Goal: Information Seeking & Learning: Learn about a topic

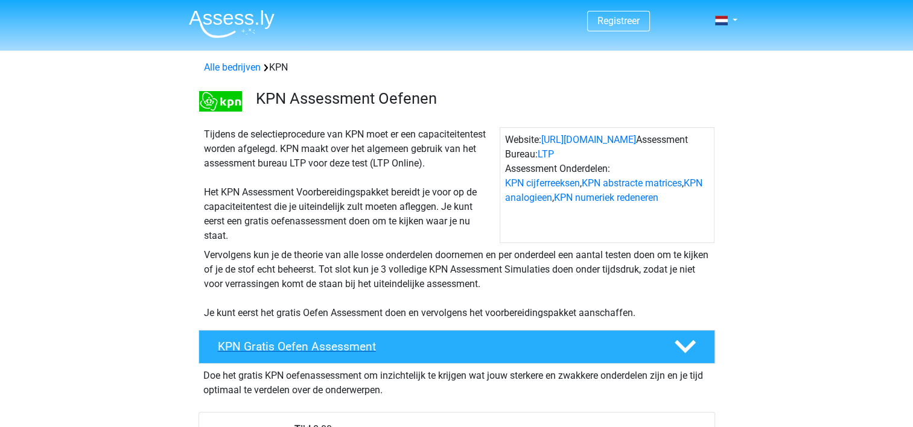
click at [572, 352] on h4 "KPN Gratis Oefen Assessment" at bounding box center [436, 347] width 437 height 14
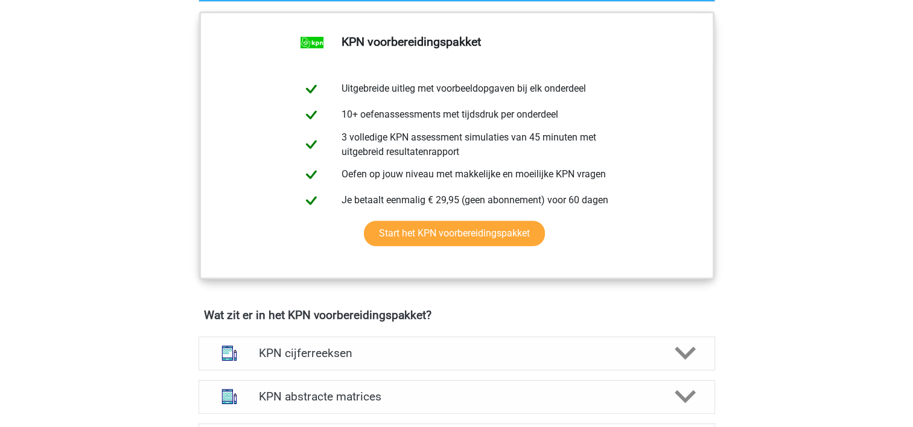
scroll to position [483, 0]
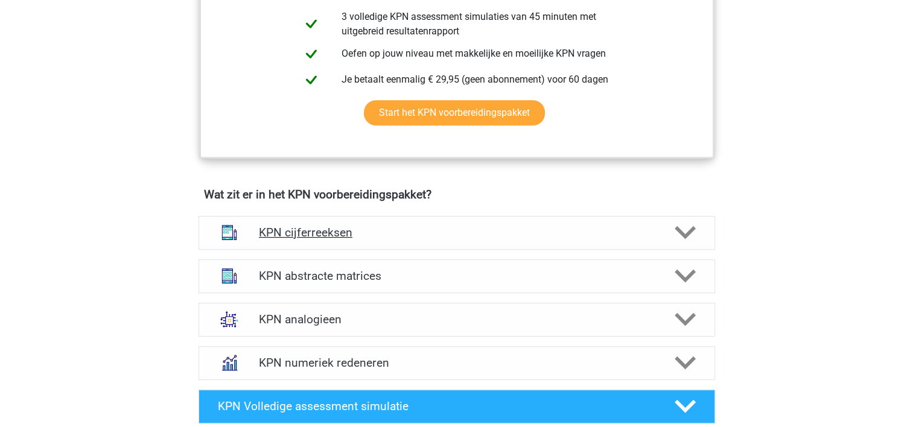
click at [686, 231] on icon at bounding box center [685, 232] width 21 height 21
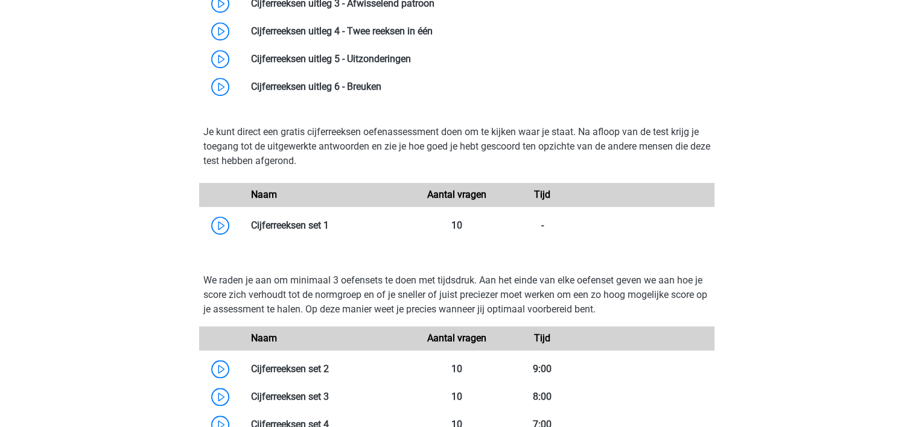
scroll to position [845, 0]
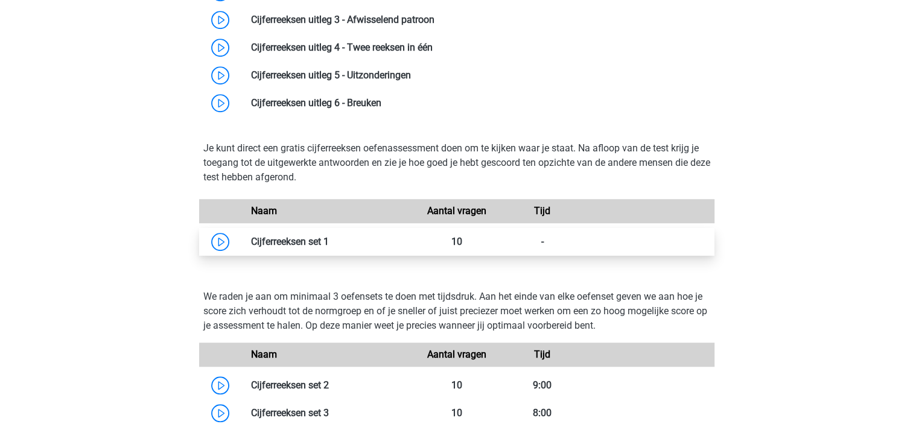
click at [329, 245] on link at bounding box center [329, 241] width 0 height 11
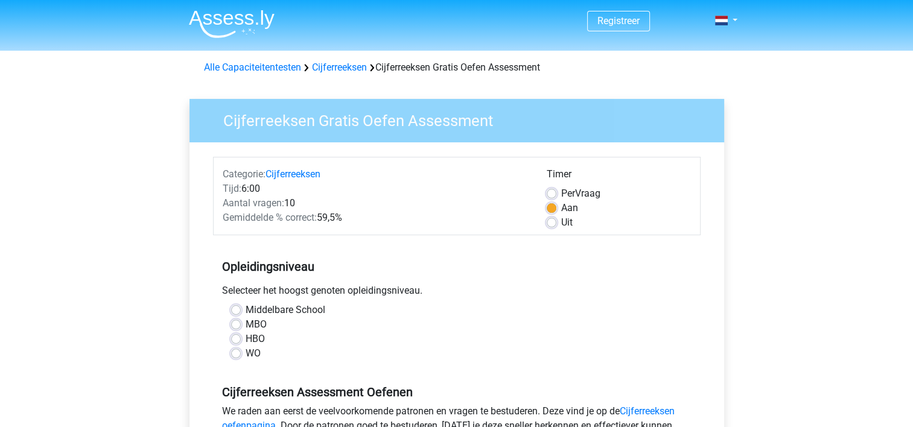
scroll to position [60, 0]
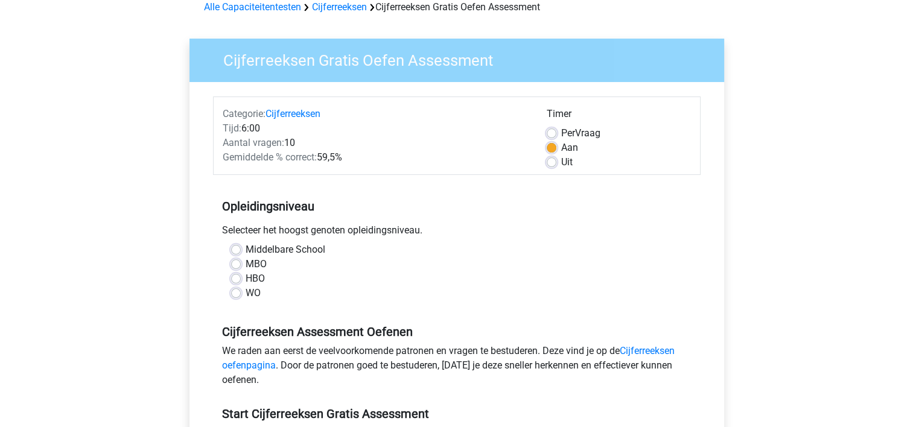
click at [545, 130] on div "Timer Per Vraag Aan Uit" at bounding box center [619, 138] width 162 height 63
click at [561, 133] on label "Per Vraag" at bounding box center [580, 133] width 39 height 14
click at [551, 133] on input "Per Vraag" at bounding box center [552, 132] width 10 height 12
radio input "true"
click at [561, 152] on label "Aan" at bounding box center [569, 148] width 17 height 14
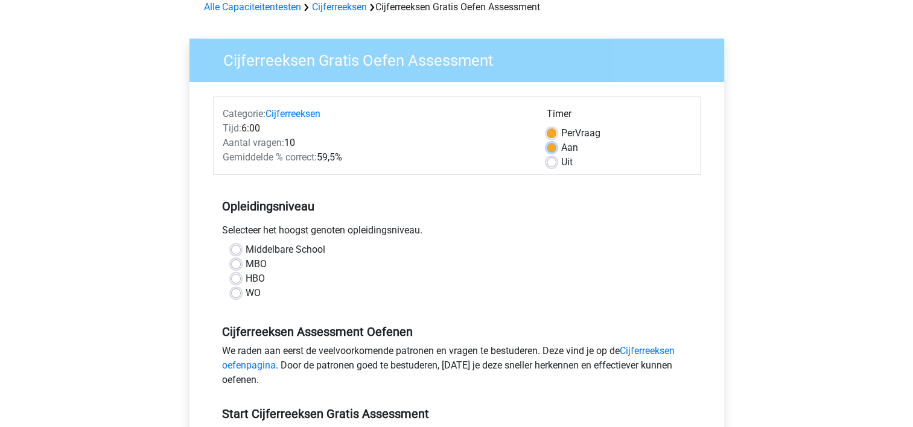
click at [549, 152] on input "Aan" at bounding box center [552, 147] width 10 height 12
radio input "true"
click at [246, 282] on label "HBO" at bounding box center [255, 279] width 19 height 14
click at [239, 282] on input "HBO" at bounding box center [236, 278] width 10 height 12
radio input "true"
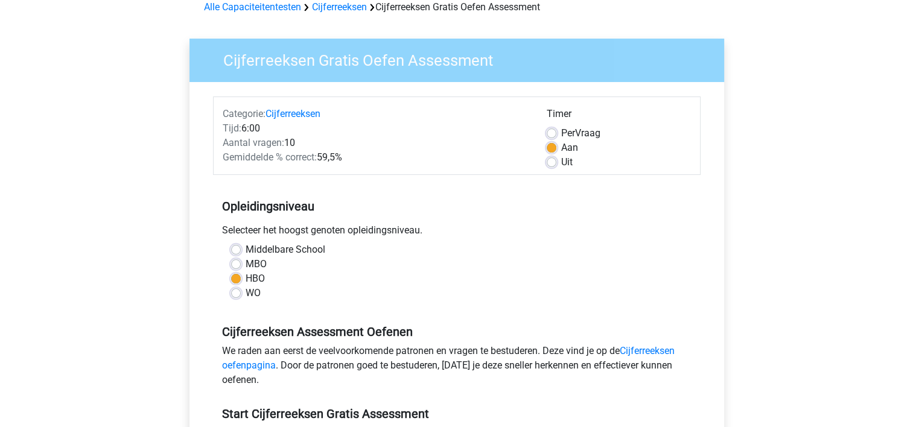
click at [246, 291] on label "WO" at bounding box center [253, 293] width 15 height 14
click at [237, 291] on input "WO" at bounding box center [236, 292] width 10 height 12
radio input "true"
click at [246, 277] on label "HBO" at bounding box center [255, 279] width 19 height 14
click at [233, 277] on input "HBO" at bounding box center [236, 278] width 10 height 12
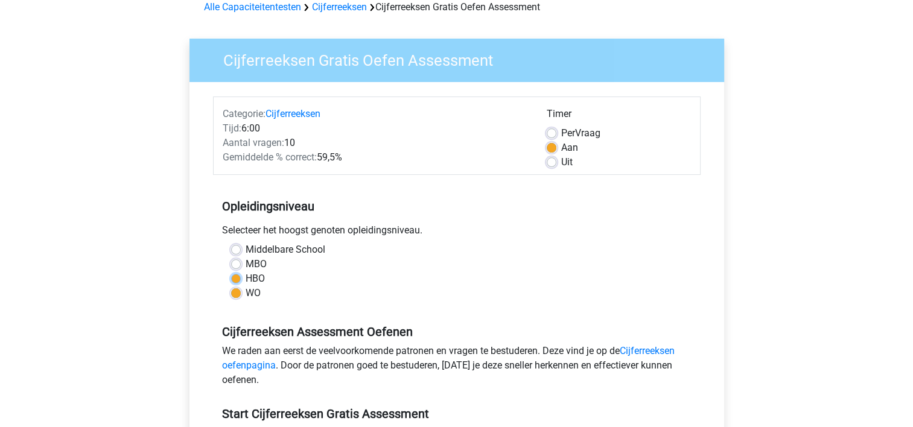
radio input "true"
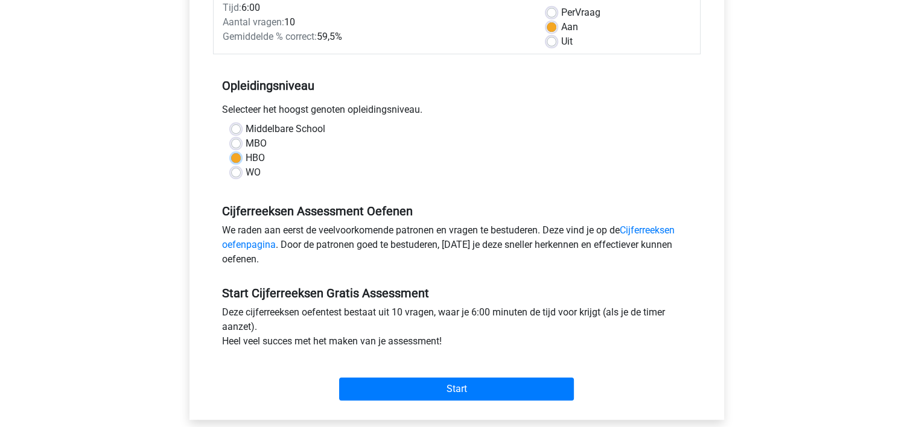
scroll to position [241, 0]
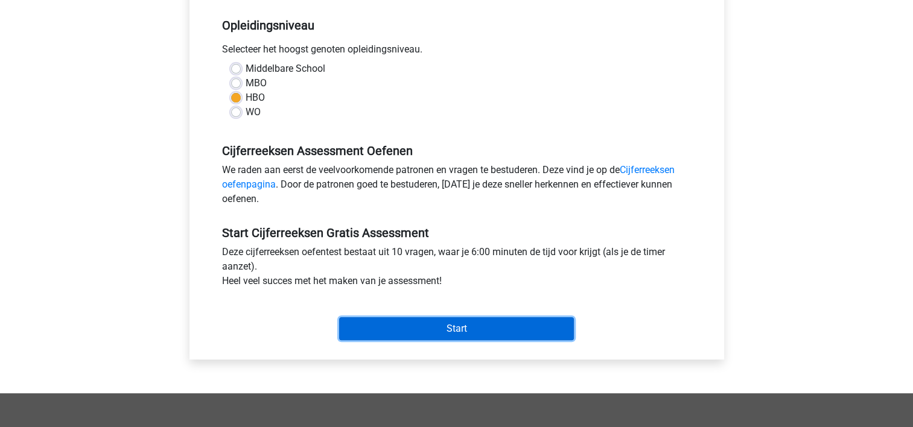
click at [424, 323] on input "Start" at bounding box center [456, 329] width 235 height 23
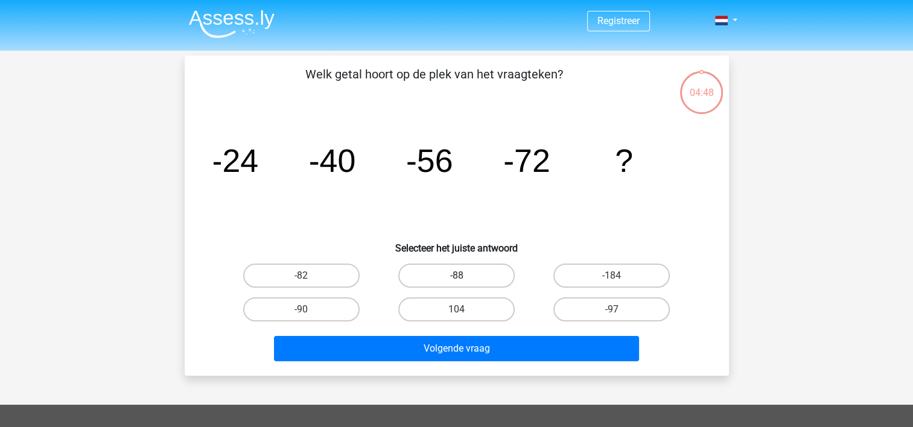
click at [432, 274] on label "-88" at bounding box center [456, 276] width 117 height 24
click at [456, 276] on input "-88" at bounding box center [460, 280] width 8 height 8
radio input "true"
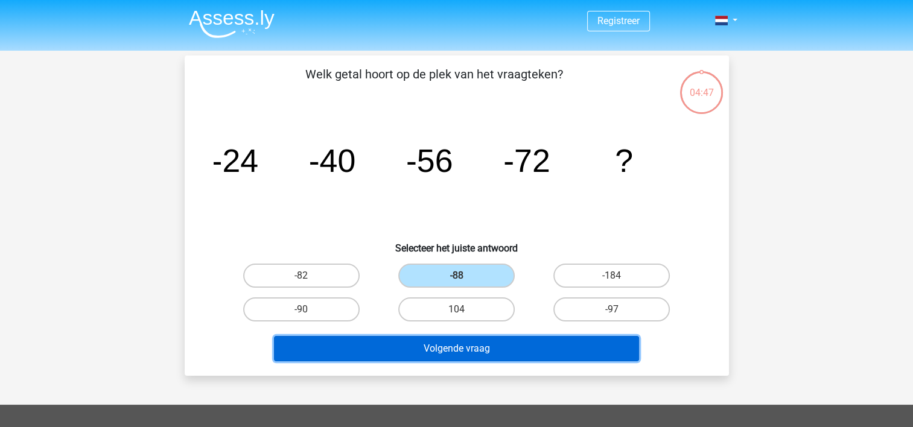
click at [464, 348] on button "Volgende vraag" at bounding box center [456, 348] width 365 height 25
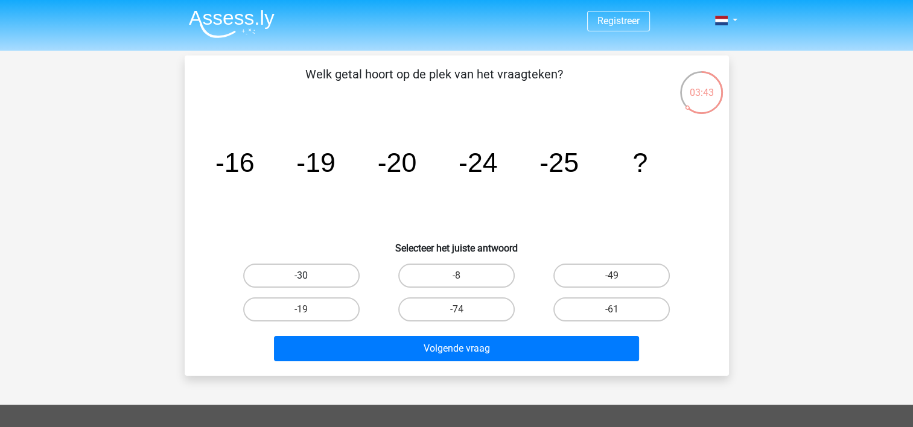
click at [321, 280] on label "-30" at bounding box center [301, 276] width 117 height 24
click at [309, 280] on input "-30" at bounding box center [305, 280] width 8 height 8
radio input "true"
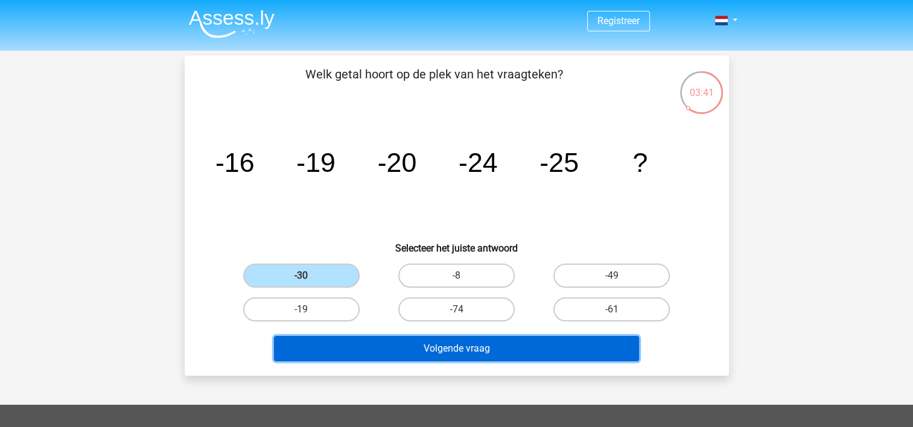
click at [488, 343] on button "Volgende vraag" at bounding box center [456, 348] width 365 height 25
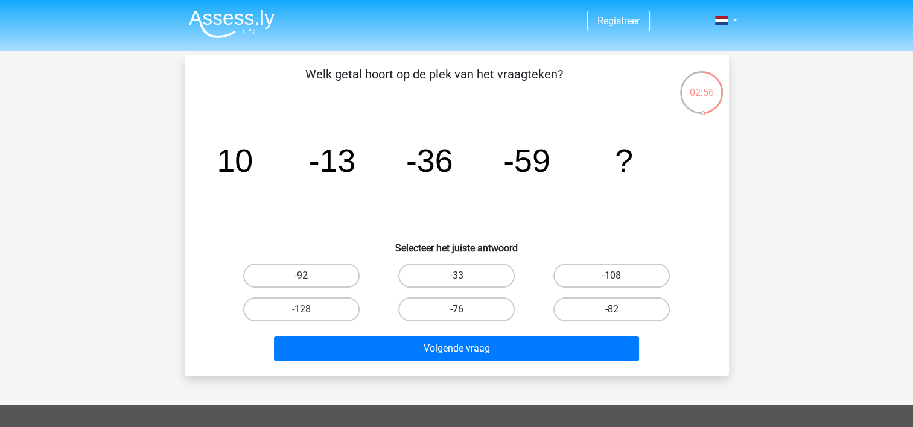
click at [601, 304] on label "-82" at bounding box center [612, 310] width 117 height 24
click at [612, 310] on input "-82" at bounding box center [616, 314] width 8 height 8
radio input "true"
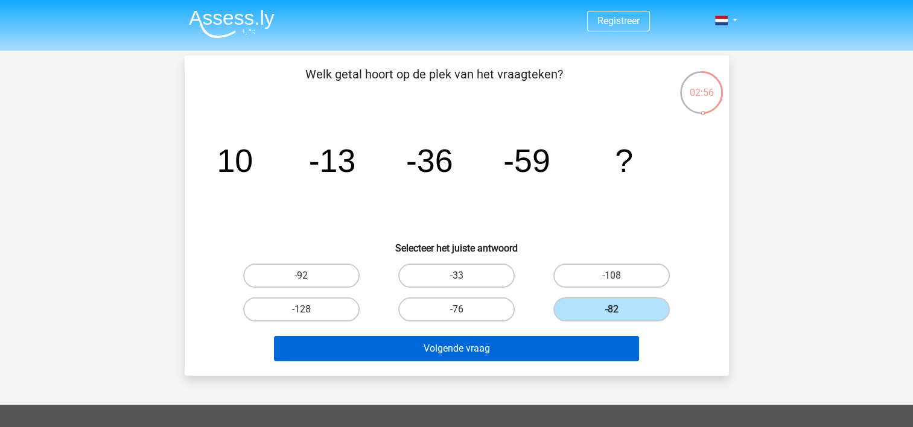
click at [531, 335] on div "Volgende vraag" at bounding box center [457, 347] width 506 height 40
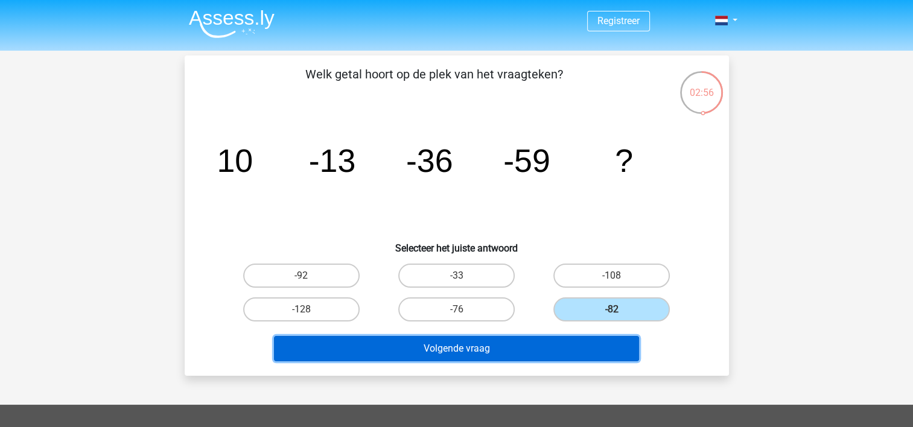
click at [526, 342] on button "Volgende vraag" at bounding box center [456, 348] width 365 height 25
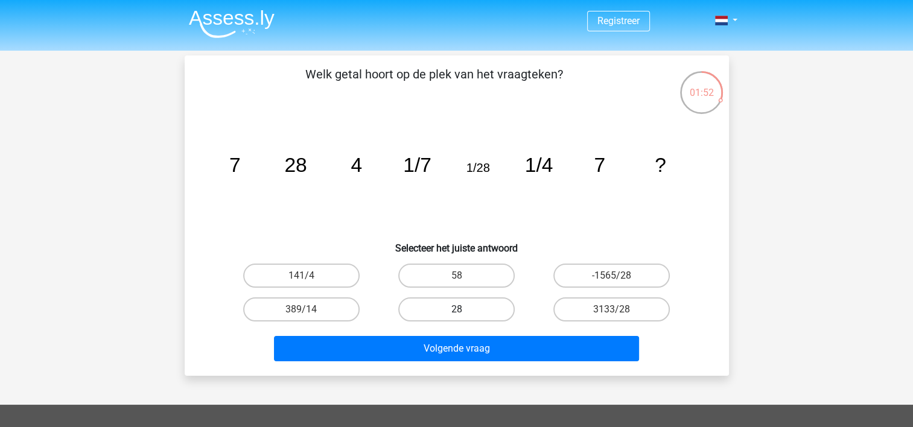
click at [472, 309] on label "28" at bounding box center [456, 310] width 117 height 24
click at [464, 310] on input "28" at bounding box center [460, 314] width 8 height 8
radio input "true"
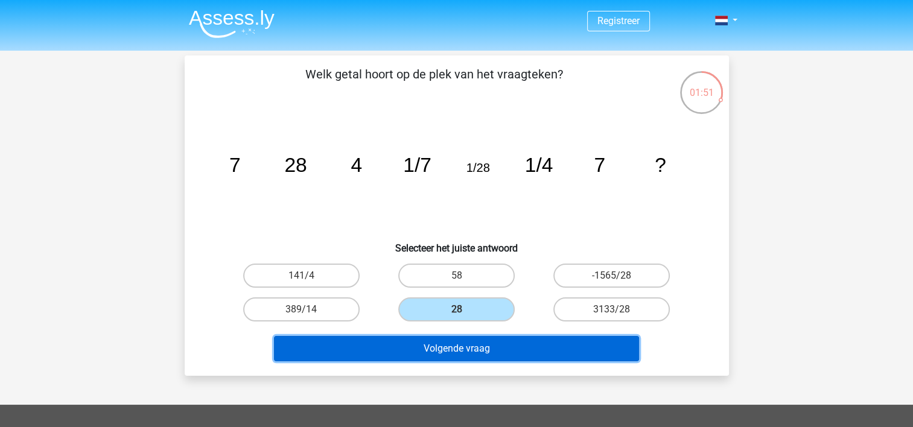
click at [467, 350] on button "Volgende vraag" at bounding box center [456, 348] width 365 height 25
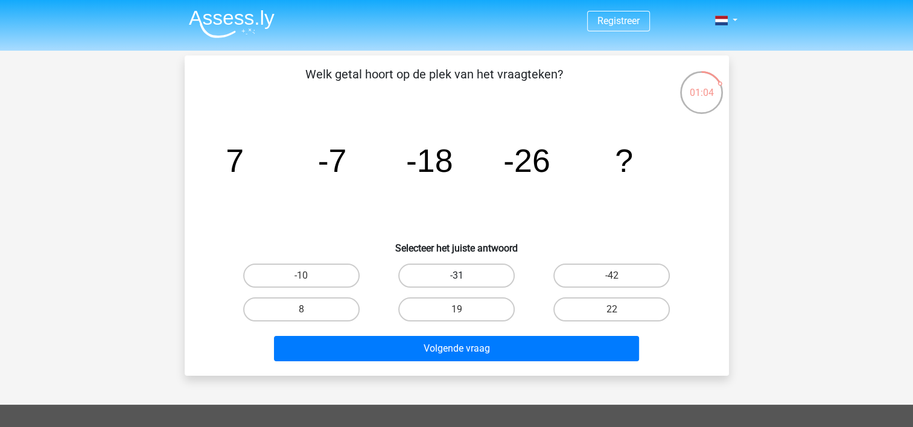
click at [503, 280] on label "-31" at bounding box center [456, 276] width 117 height 24
click at [464, 280] on input "-31" at bounding box center [460, 280] width 8 height 8
radio input "true"
click at [525, 362] on div "Volgende vraag" at bounding box center [457, 351] width 466 height 30
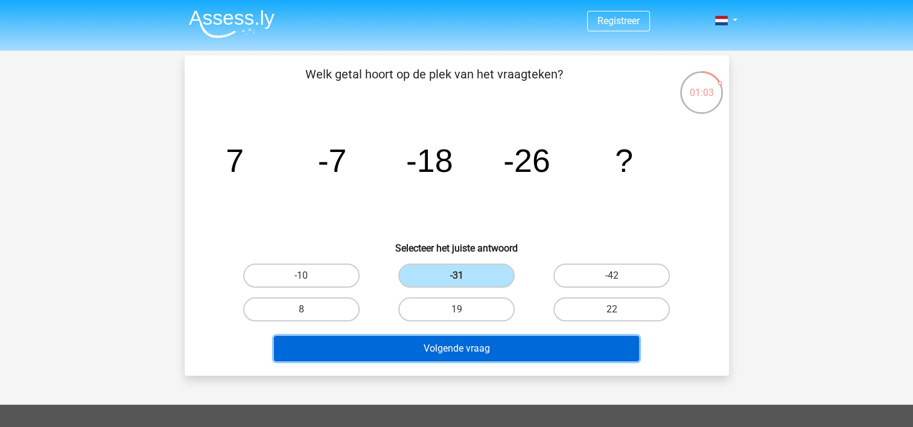
click at [528, 357] on button "Volgende vraag" at bounding box center [456, 348] width 365 height 25
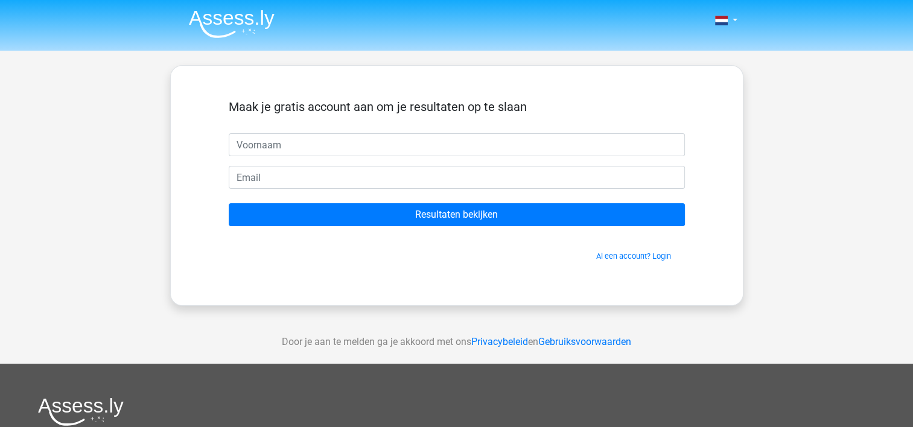
click at [277, 145] on input "text" at bounding box center [457, 144] width 456 height 23
type input "Anil"
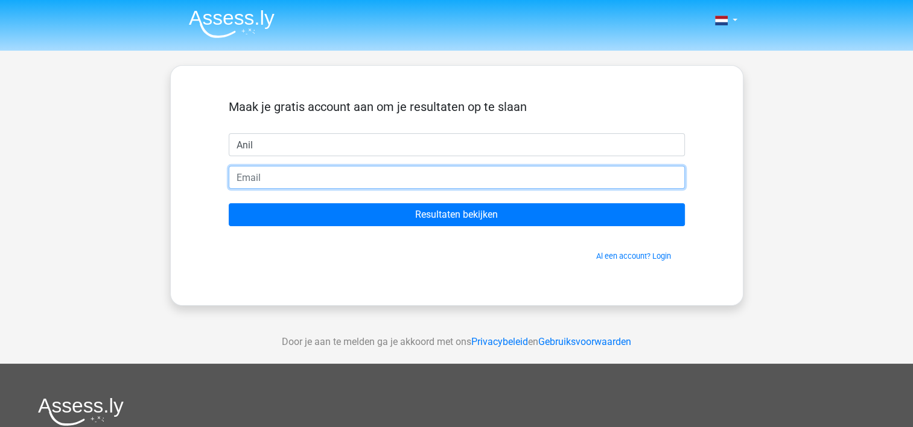
click at [284, 176] on input "email" at bounding box center [457, 177] width 456 height 23
type input "anilebelties@icloud.com"
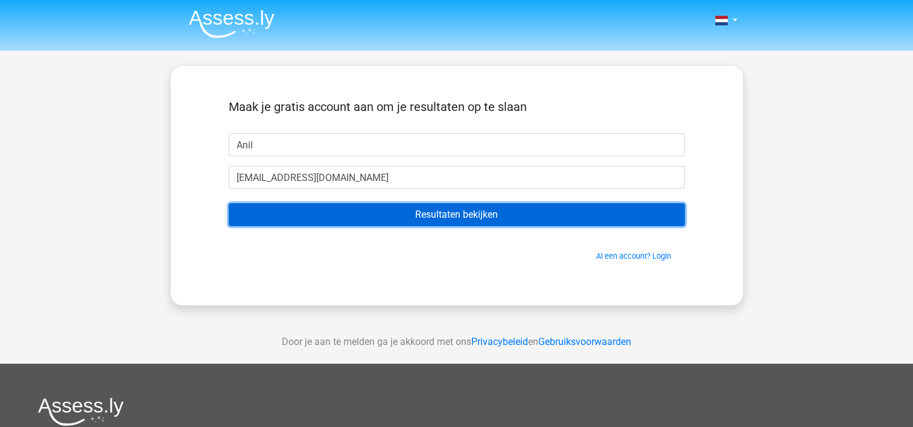
click at [391, 218] on input "Resultaten bekijken" at bounding box center [457, 214] width 456 height 23
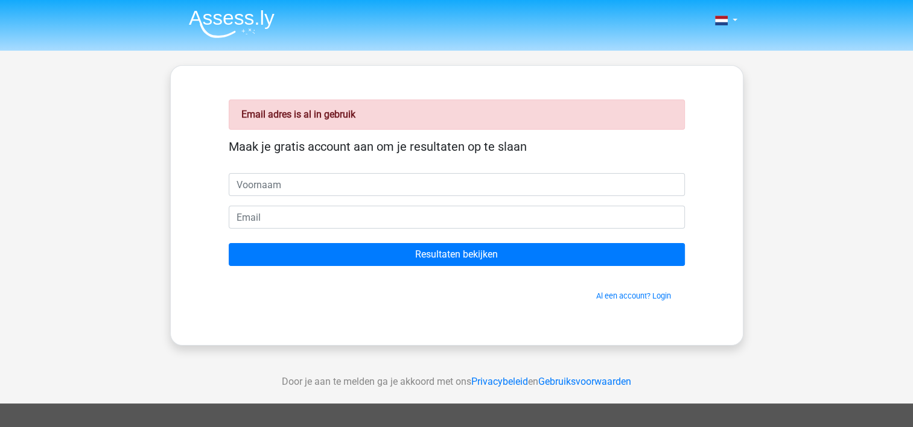
click at [280, 188] on input "text" at bounding box center [457, 184] width 456 height 23
type input "Anil"
type input "[EMAIL_ADDRESS][DOMAIN_NAME]"
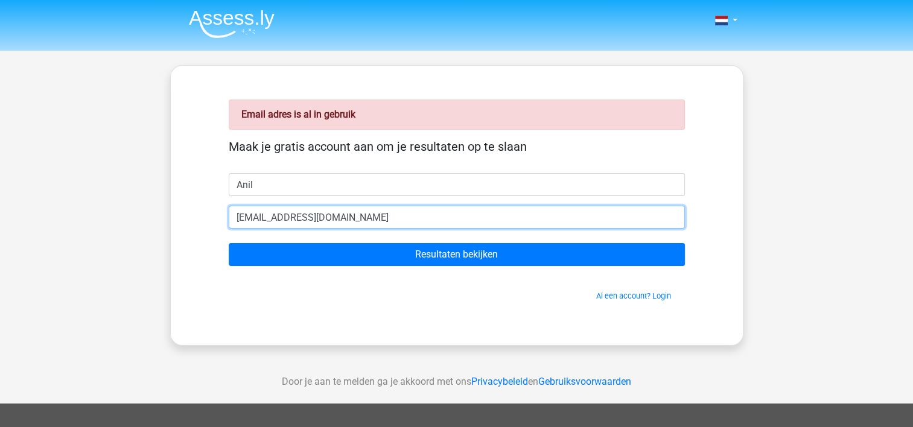
click at [353, 216] on input "[EMAIL_ADDRESS][DOMAIN_NAME]" at bounding box center [457, 217] width 456 height 23
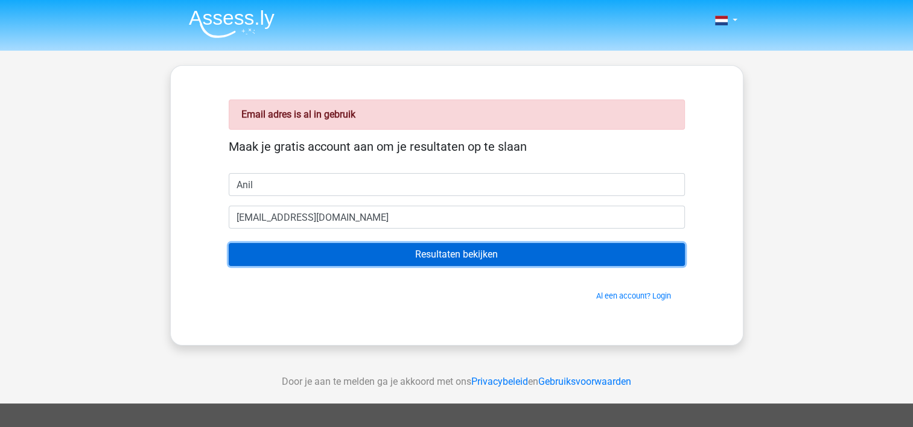
click at [386, 253] on input "Resultaten bekijken" at bounding box center [457, 254] width 456 height 23
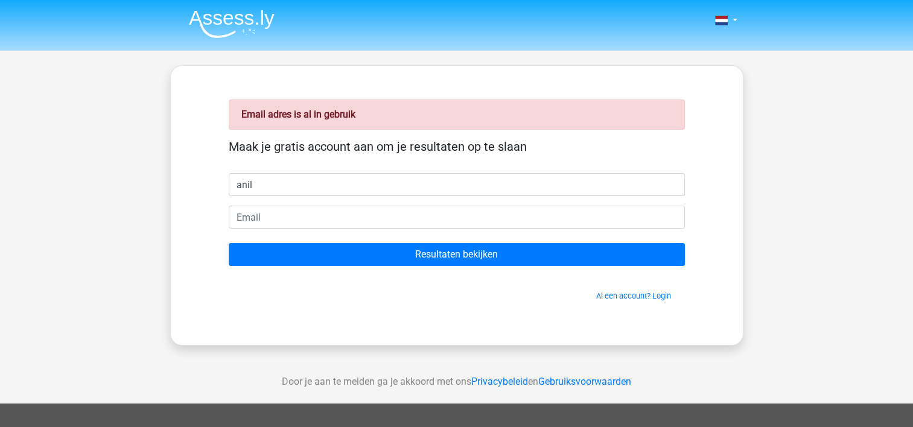
type input "Anil"
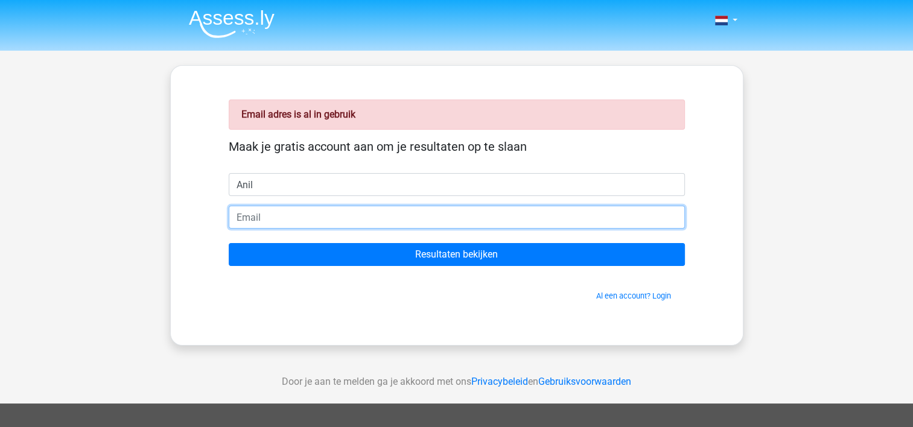
click at [293, 219] on input "email" at bounding box center [457, 217] width 456 height 23
type input "[EMAIL_ADDRESS][DOMAIN_NAME]"
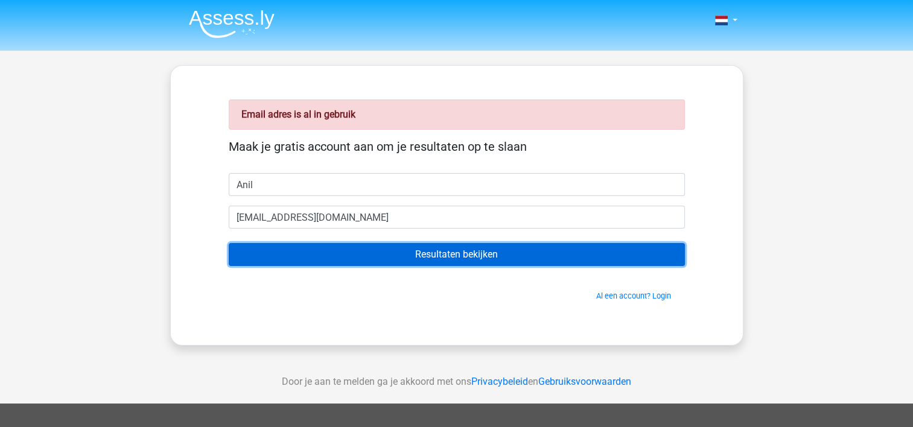
click at [450, 254] on input "Resultaten bekijken" at bounding box center [457, 254] width 456 height 23
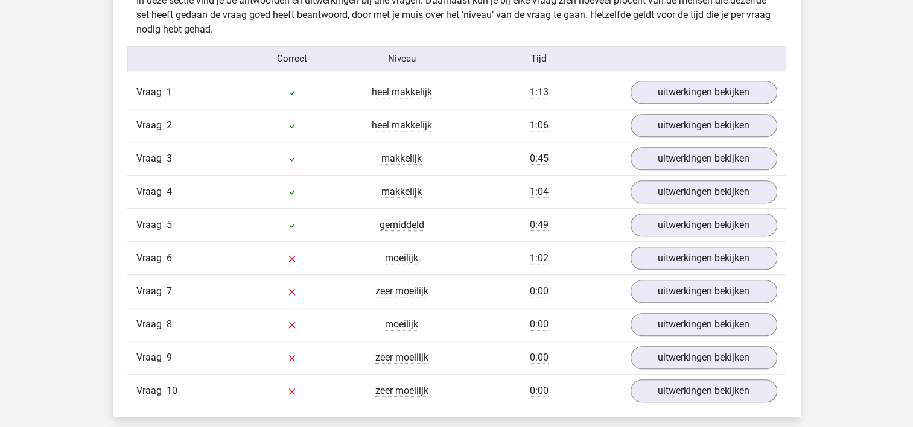
scroll to position [1026, 0]
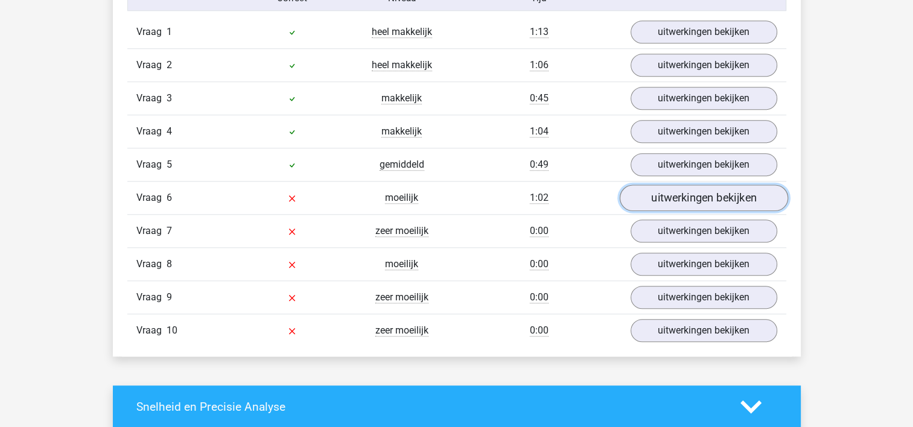
click at [658, 196] on link "uitwerkingen bekijken" at bounding box center [703, 198] width 168 height 27
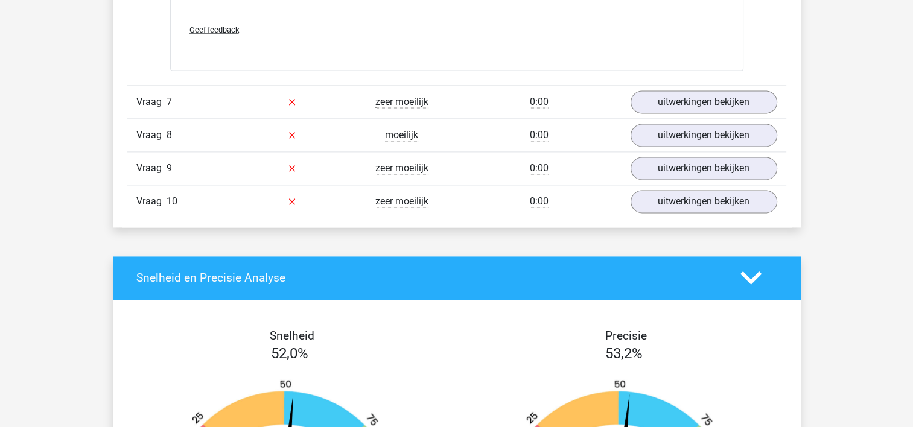
scroll to position [1690, 0]
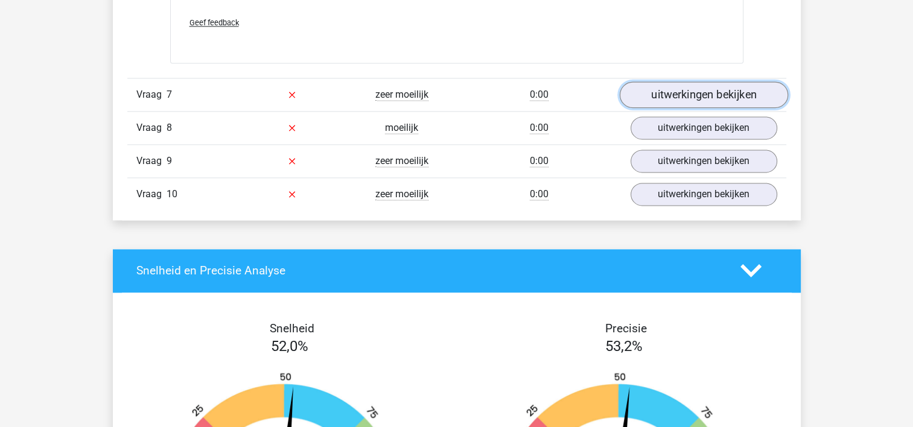
click at [753, 96] on link "uitwerkingen bekijken" at bounding box center [703, 95] width 168 height 27
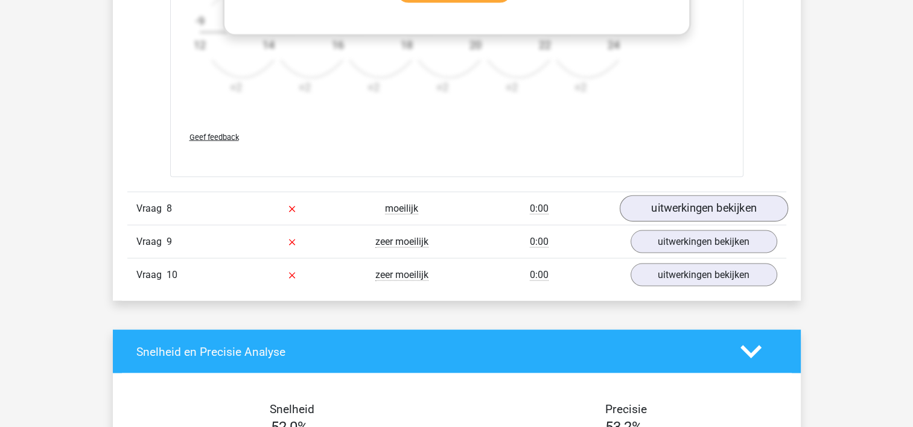
scroll to position [2355, 0]
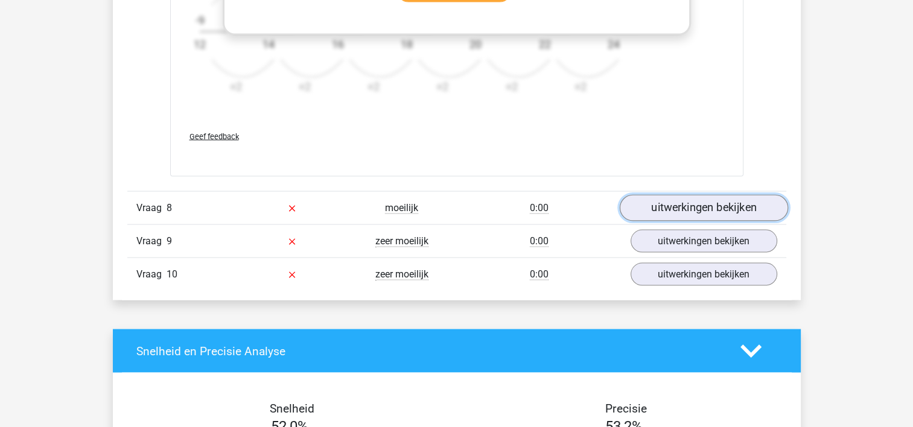
click at [670, 214] on link "uitwerkingen bekijken" at bounding box center [703, 208] width 168 height 27
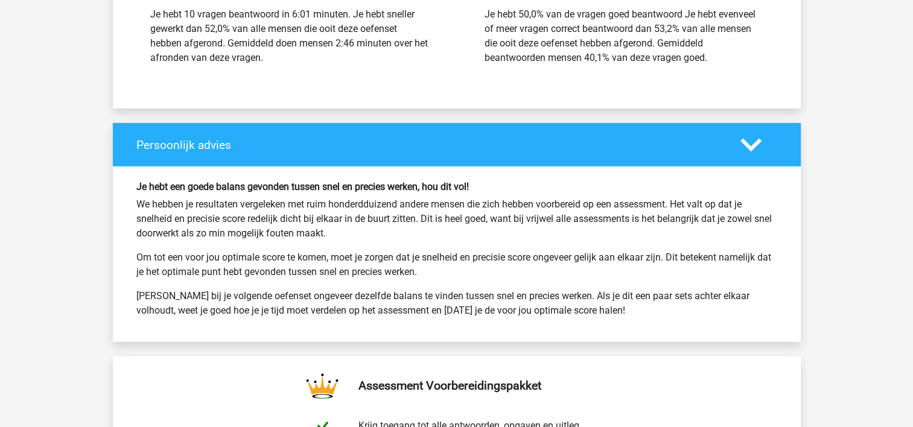
scroll to position [3532, 0]
